Goal: Task Accomplishment & Management: Use online tool/utility

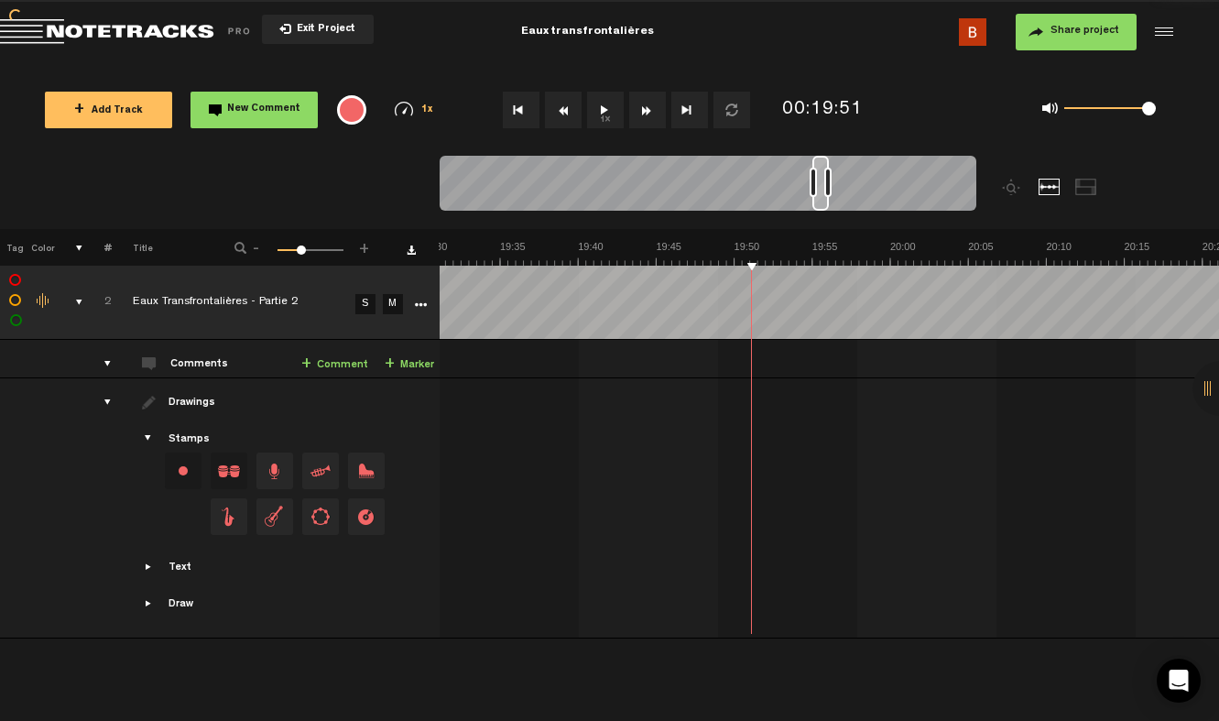
scroll to position [0, 18279]
click at [91, 321] on td "2" at bounding box center [97, 303] width 28 height 74
click at [428, 303] on link "More" at bounding box center [419, 303] width 17 height 16
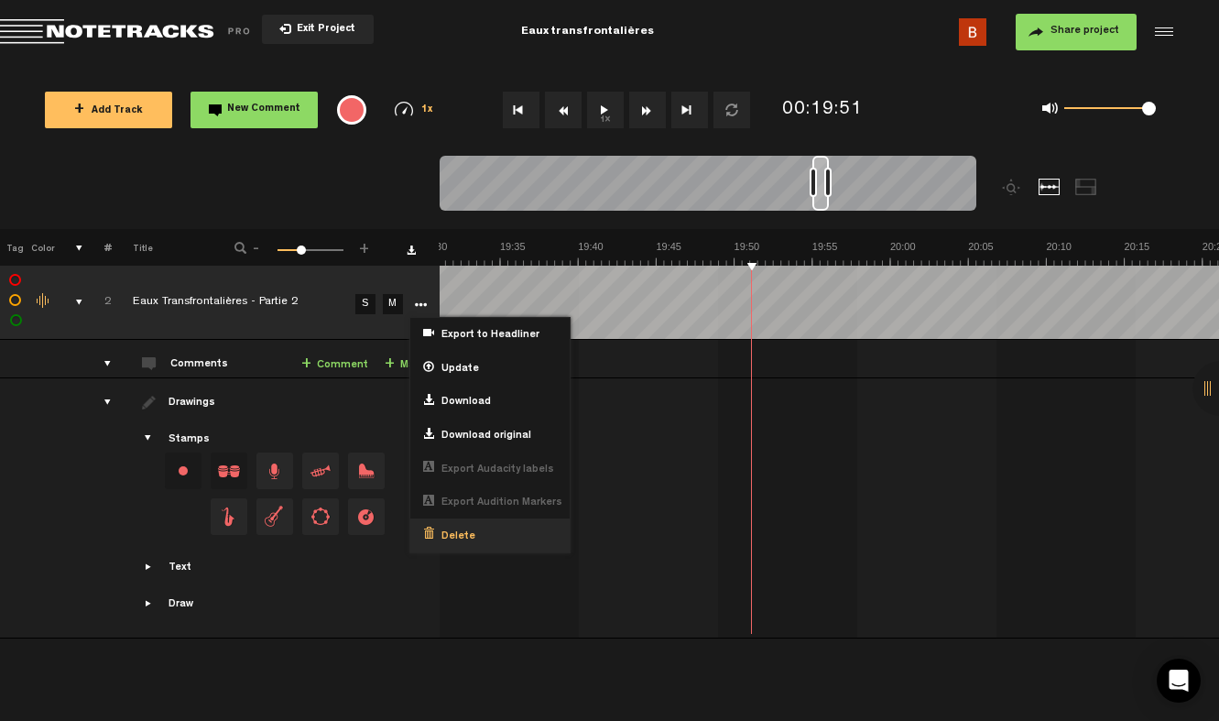
click at [457, 533] on span "Delete" at bounding box center [454, 537] width 41 height 16
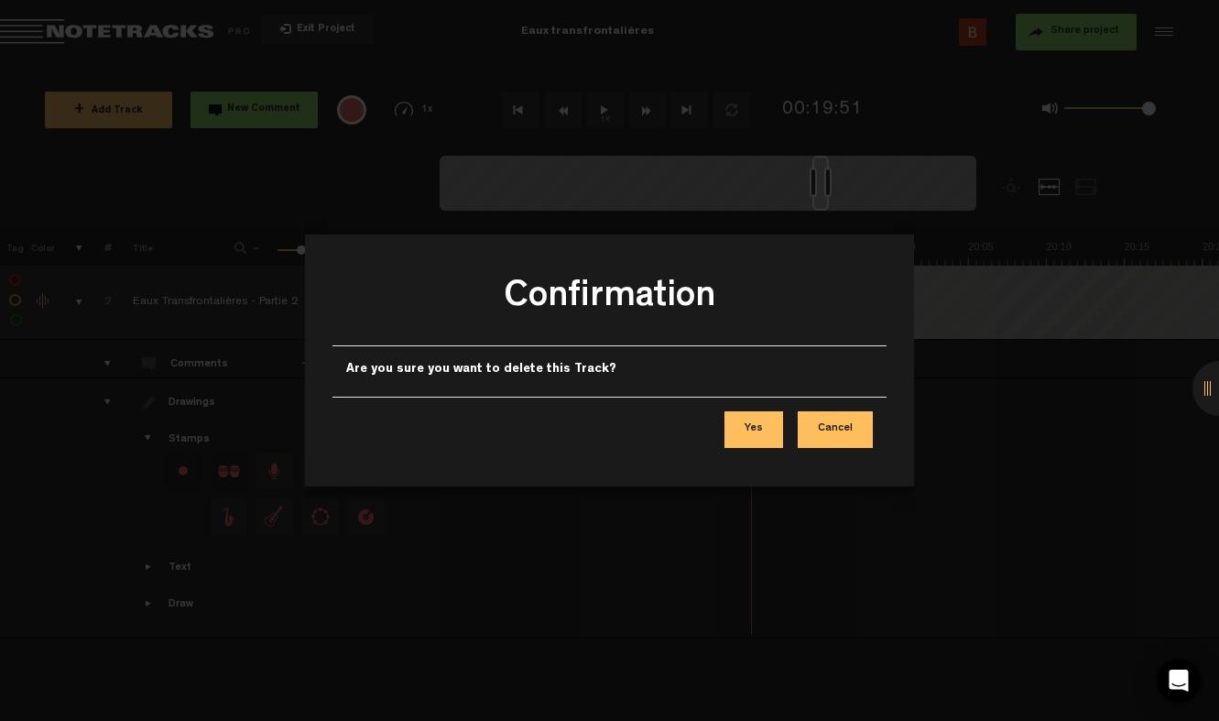
click at [763, 434] on button "Yes" at bounding box center [754, 429] width 59 height 37
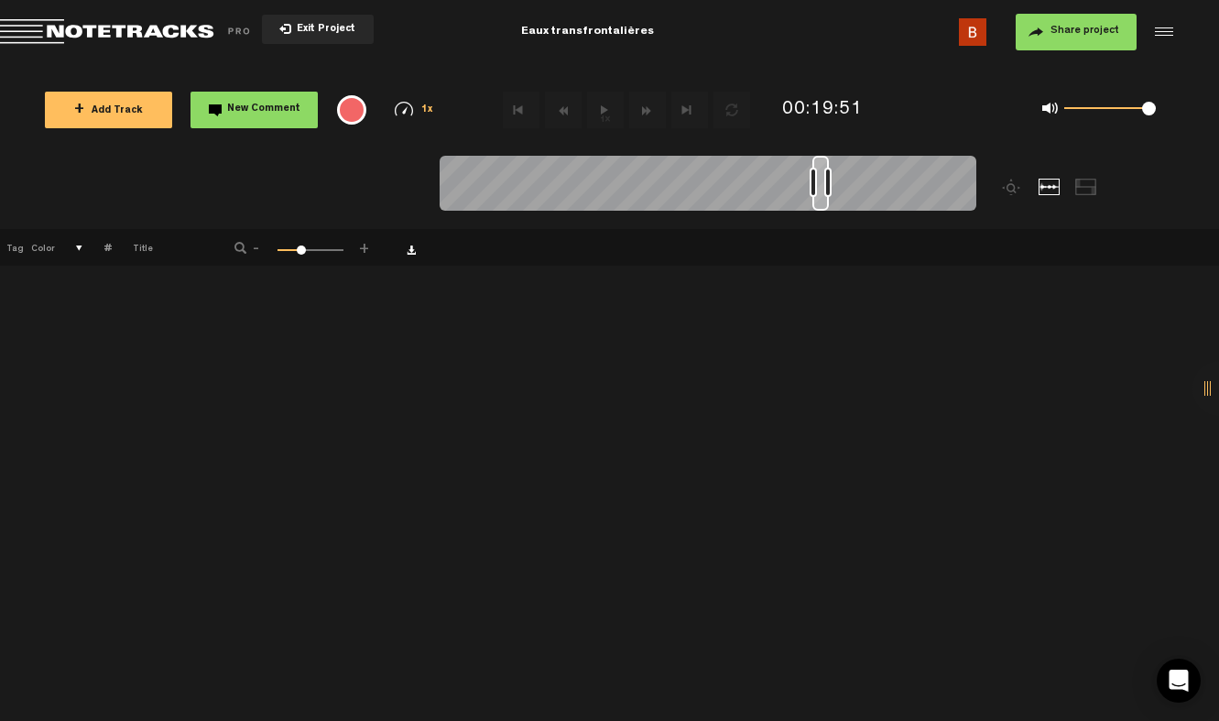
click at [215, 320] on div "+ New drawing Tag Color # Title - 1 100 34 + 1 Eaux Transfrontalières - ep 1.4…" at bounding box center [609, 475] width 1219 height 492
click at [134, 107] on span "+ Add Track" at bounding box center [108, 111] width 69 height 10
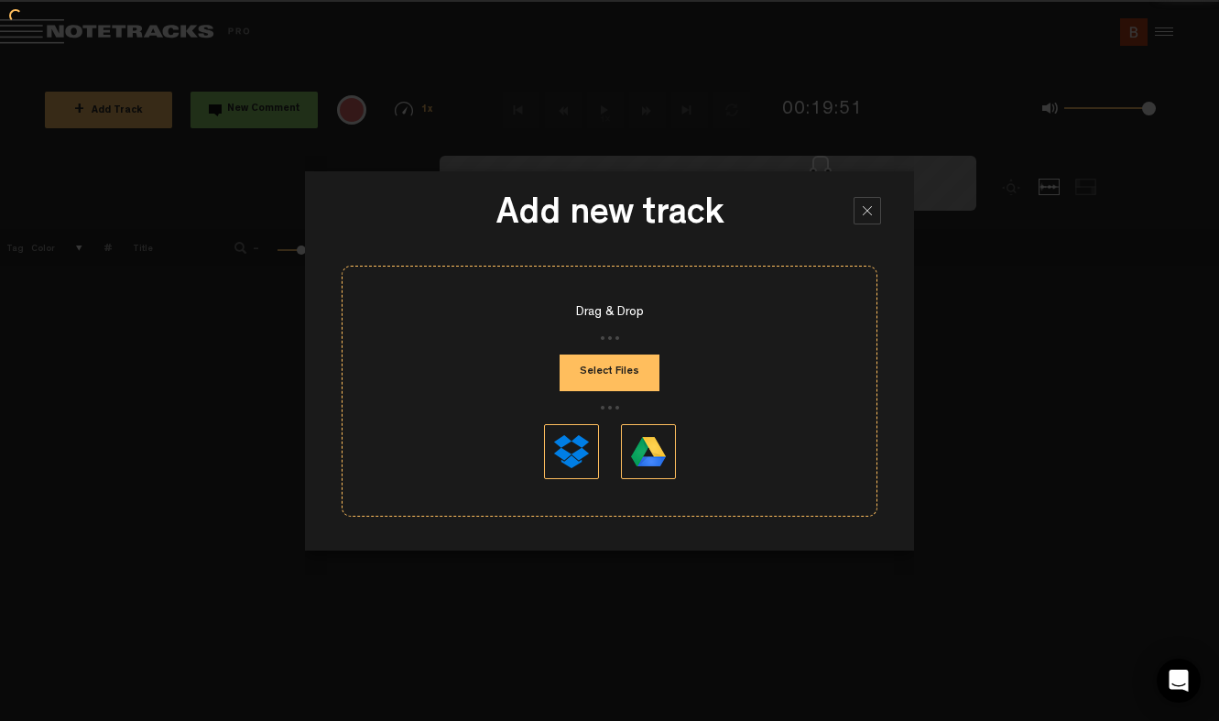
click at [136, 108] on div at bounding box center [609, 360] width 1219 height 721
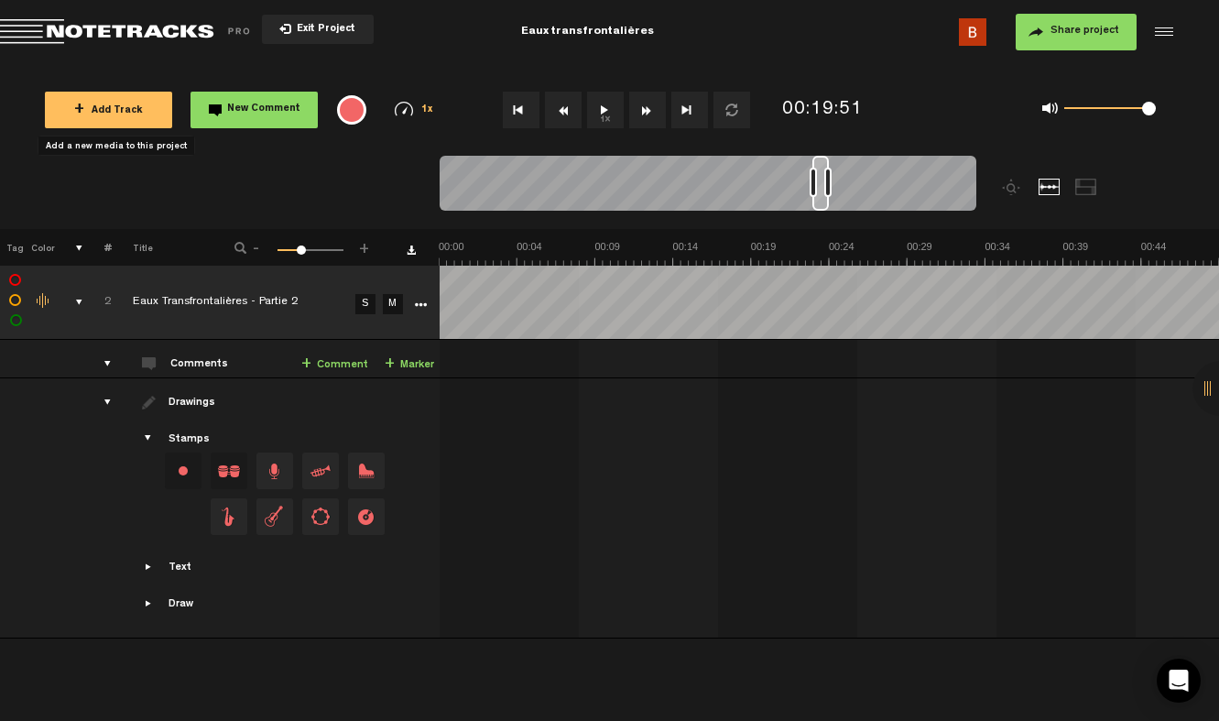
click at [119, 189] on nt-zoom-navigation-bar at bounding box center [609, 192] width 1219 height 73
drag, startPoint x: 812, startPoint y: 174, endPoint x: 354, endPoint y: 167, distance: 458.1
click at [354, 167] on nt-zoom-navigation-bar at bounding box center [609, 192] width 1219 height 73
drag, startPoint x: 458, startPoint y: 182, endPoint x: 431, endPoint y: 170, distance: 29.9
click at [431, 170] on nt-zoom-navigation-bar at bounding box center [609, 192] width 1219 height 73
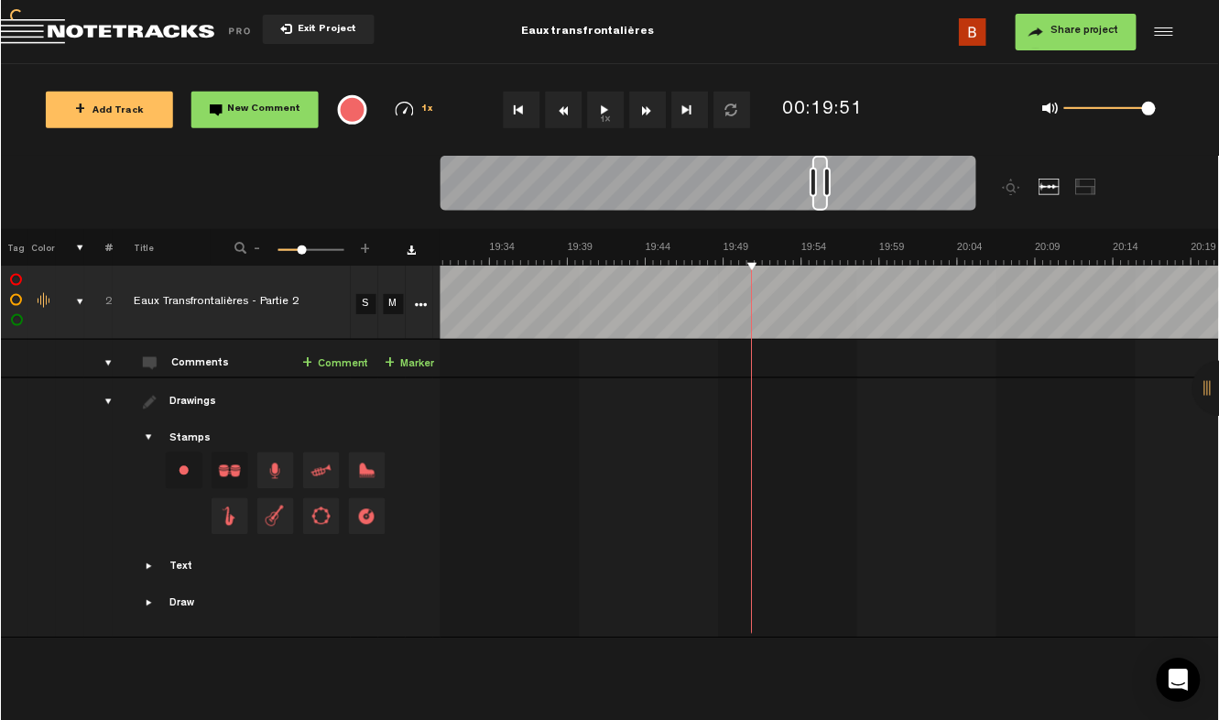
scroll to position [0, 18290]
